Goal: Task Accomplishment & Management: Complete application form

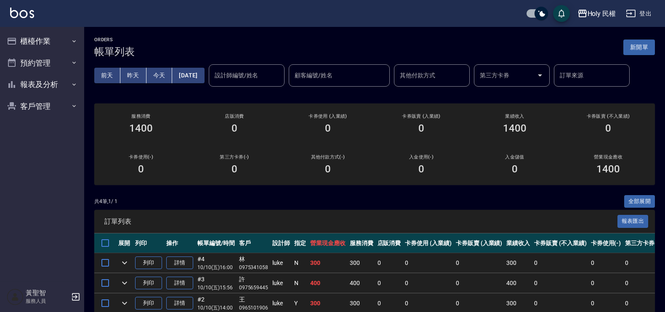
scroll to position [61, 0]
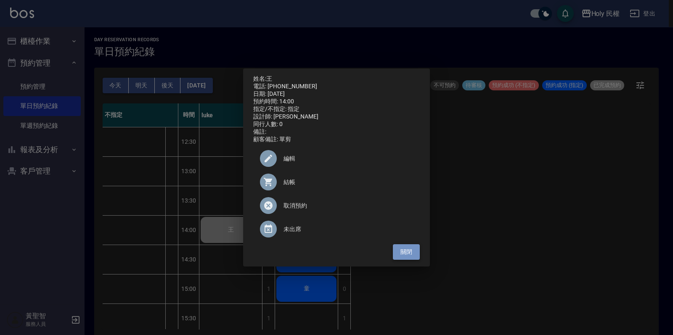
click at [404, 253] on button "關閉" at bounding box center [406, 252] width 27 height 16
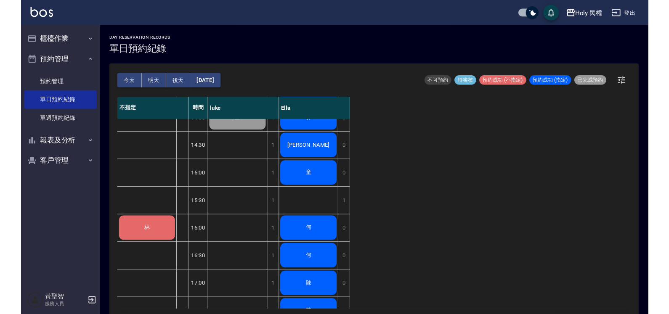
scroll to position [210, 0]
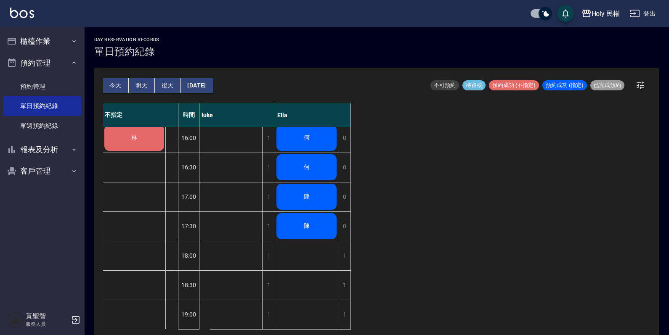
click at [308, 193] on span "陳" at bounding box center [306, 197] width 9 height 8
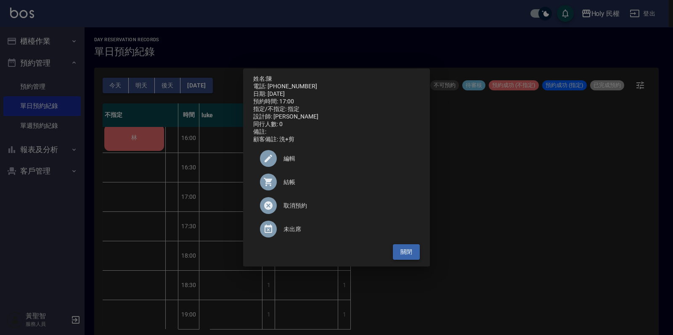
click at [406, 257] on button "關閉" at bounding box center [406, 252] width 27 height 16
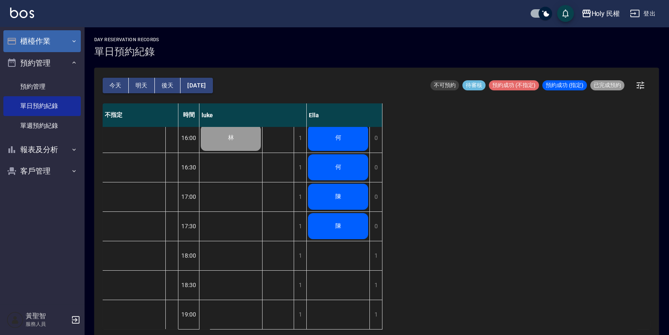
click at [48, 45] on button "櫃檯作業" at bounding box center [41, 41] width 77 height 22
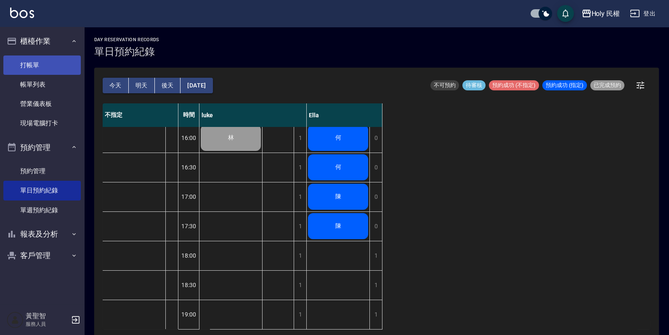
click at [36, 63] on link "打帳單" at bounding box center [41, 65] width 77 height 19
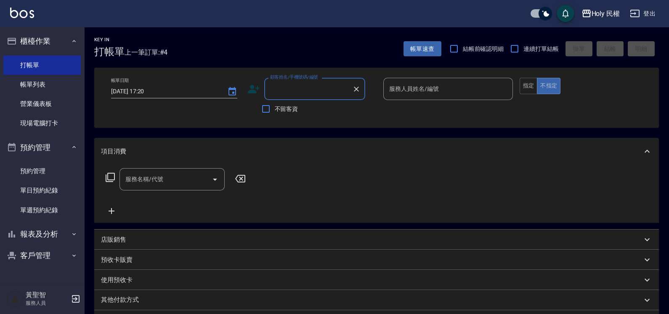
click at [254, 93] on icon at bounding box center [254, 89] width 12 height 8
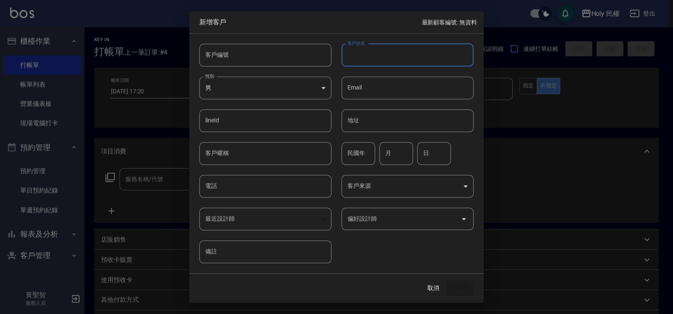
click at [362, 61] on input "客戶姓名" at bounding box center [408, 55] width 132 height 23
type input "呂"
click at [233, 196] on input "電話" at bounding box center [265, 186] width 132 height 23
type input "0977070477"
click at [461, 287] on button "新增" at bounding box center [460, 289] width 27 height 16
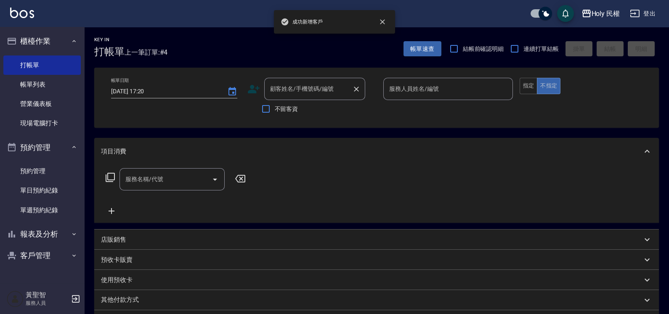
click at [314, 93] on input "顧客姓名/手機號碼/編號" at bounding box center [308, 89] width 81 height 15
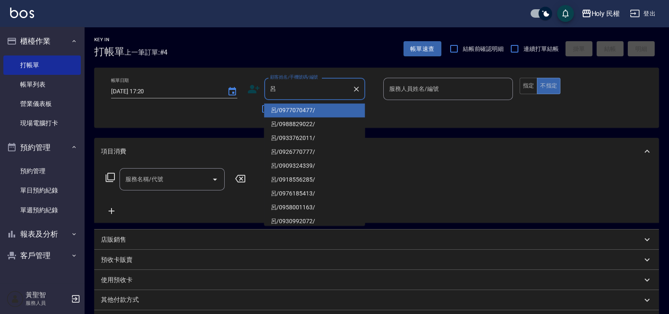
click at [310, 109] on li "呂/0977070477/" at bounding box center [314, 110] width 101 height 14
type input "呂/0977070477/"
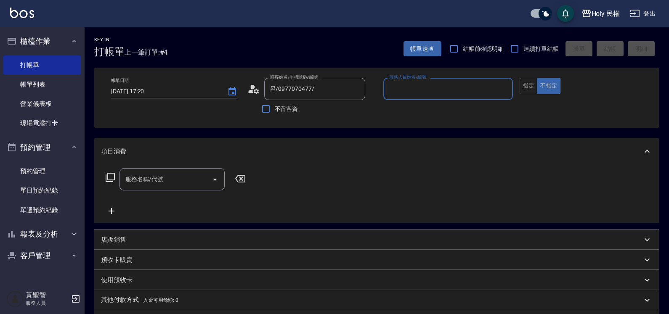
click at [431, 92] on input "服務人員姓名/編號" at bounding box center [448, 89] width 122 height 15
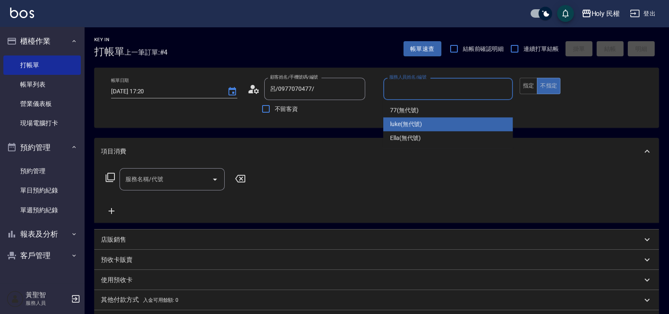
click at [426, 122] on div "luke (無代號)" at bounding box center [448, 124] width 130 height 14
type input "luke(無代號)"
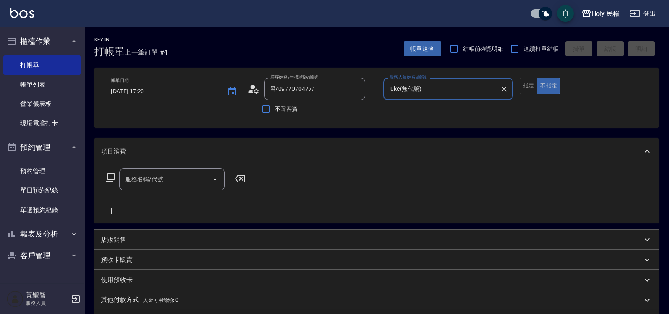
click at [162, 186] on input "服務名稱/代號" at bounding box center [165, 179] width 85 height 15
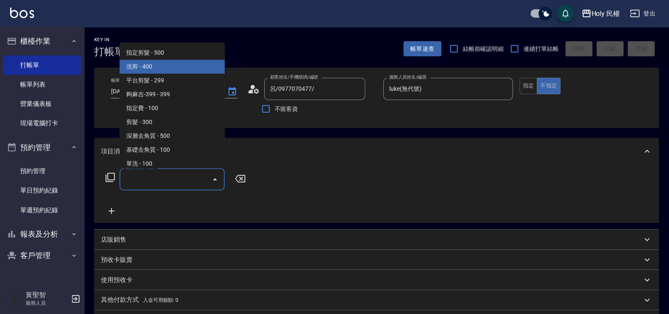
click at [154, 65] on span "洗剪 - 400" at bounding box center [171, 67] width 105 height 14
type input "洗剪(3)"
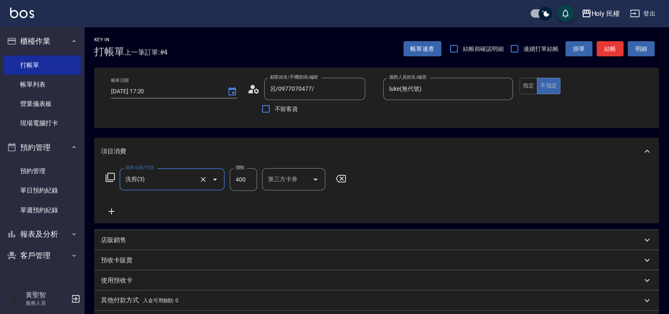
click at [609, 50] on button "結帳" at bounding box center [609, 49] width 27 height 16
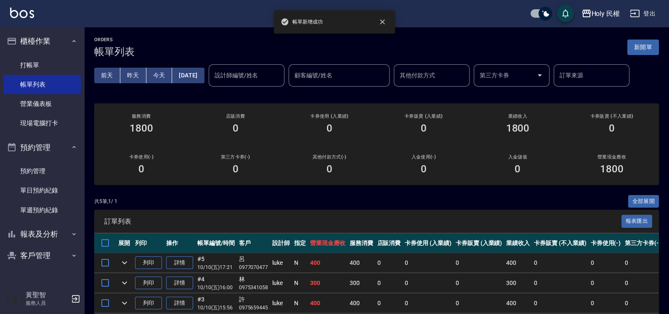
scroll to position [80, 0]
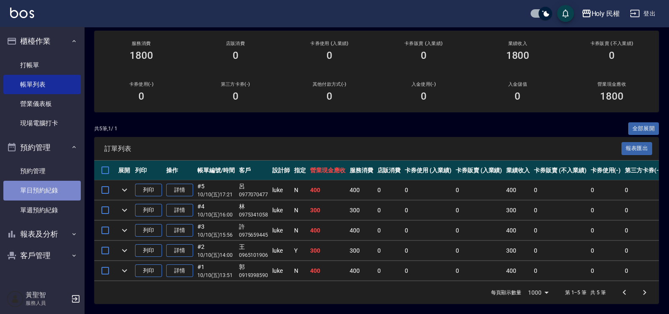
click at [36, 187] on link "單日預約紀錄" at bounding box center [41, 190] width 77 height 19
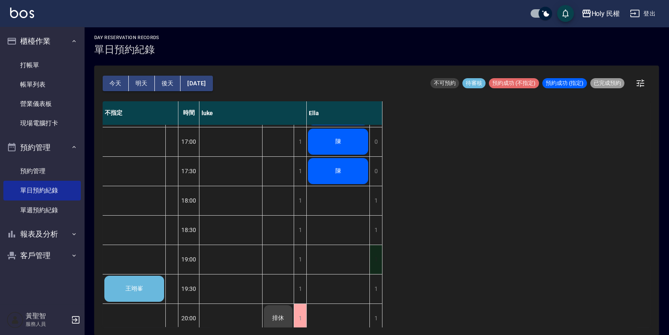
scroll to position [277, 0]
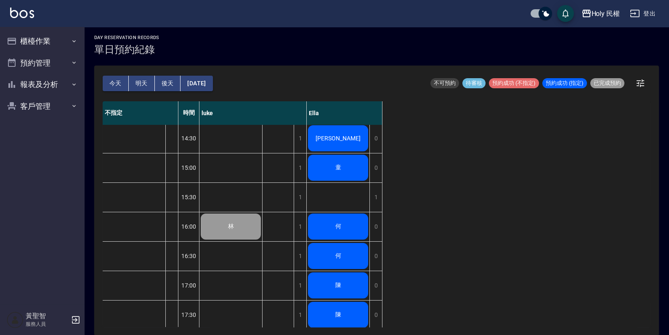
scroll to position [224, 0]
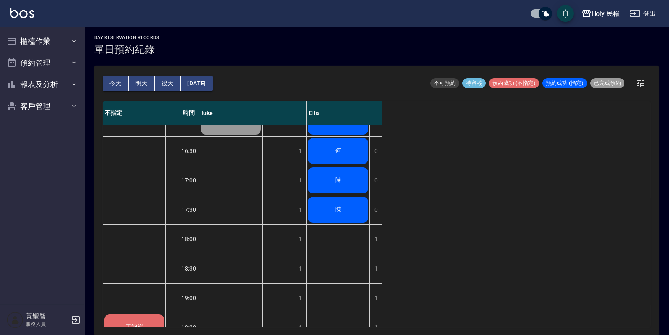
click at [343, 204] on div "陳" at bounding box center [338, 210] width 63 height 29
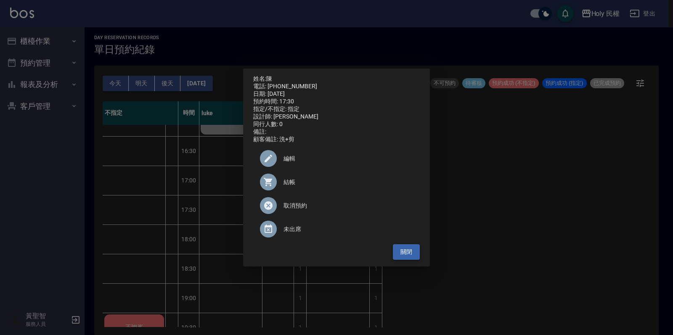
click at [419, 255] on button "關閉" at bounding box center [406, 252] width 27 height 16
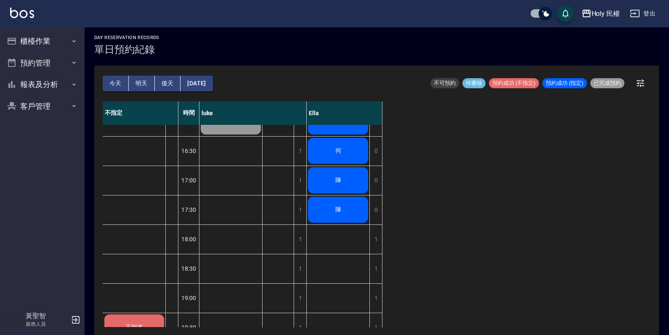
click at [345, 185] on div "陳" at bounding box center [338, 180] width 63 height 29
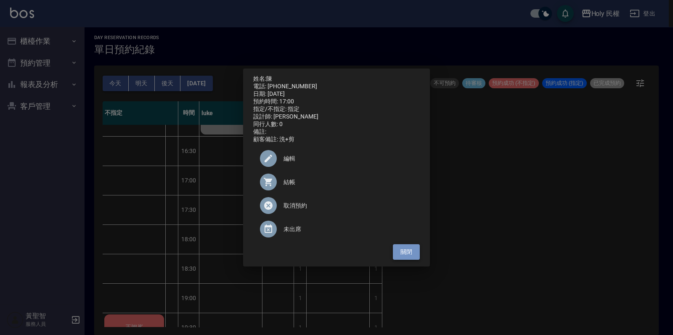
click at [405, 254] on button "關閉" at bounding box center [406, 252] width 27 height 16
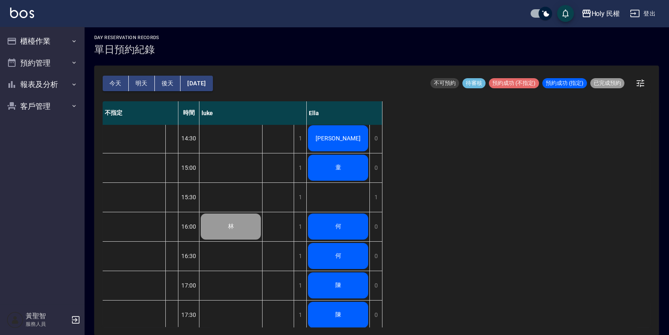
scroll to position [0, 0]
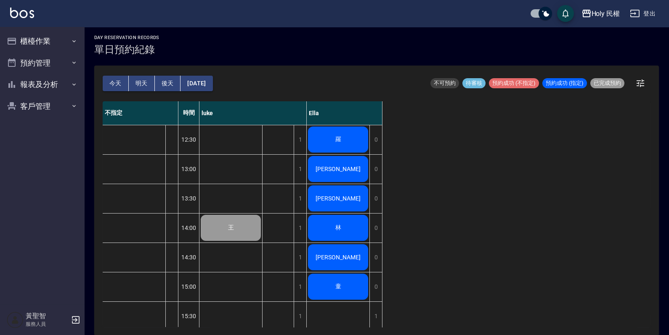
click at [350, 138] on div "羅" at bounding box center [338, 139] width 63 height 29
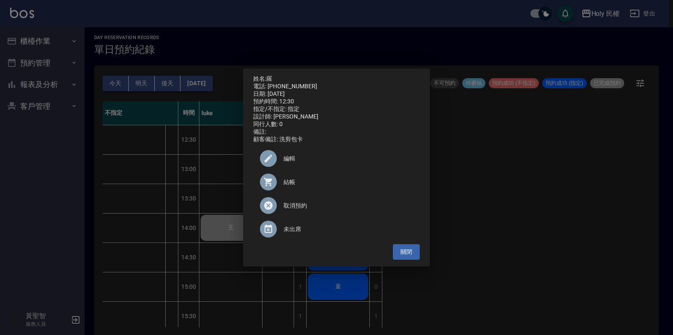
drag, startPoint x: 267, startPoint y: 84, endPoint x: 307, endPoint y: 88, distance: 40.2
click at [307, 88] on div "姓名: 羅 電話: 0918155400 日期: 2025/10/10 預約時間: 12:30 指定/不指定: 指定 設計師: Ella 同行人數: 0 備註…" at bounding box center [336, 109] width 167 height 68
click at [307, 90] on div "日期: 2025/10/10" at bounding box center [336, 94] width 167 height 8
click at [342, 90] on div "日期: 2025/10/10" at bounding box center [336, 94] width 167 height 8
click at [405, 257] on button "關閉" at bounding box center [406, 252] width 27 height 16
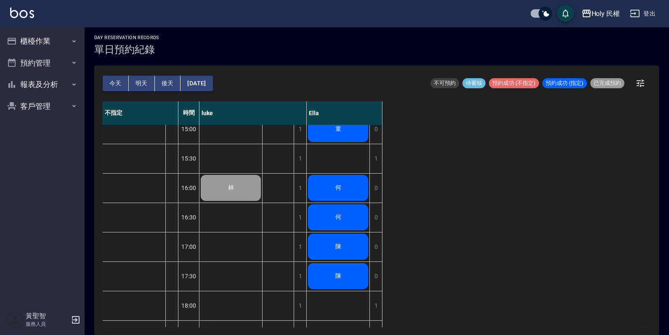
scroll to position [263, 0]
